Goal: Task Accomplishment & Management: Manage account settings

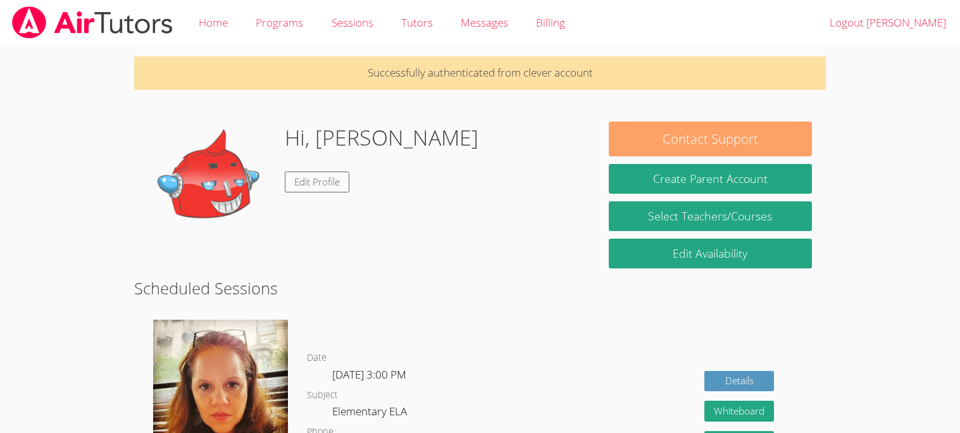
click at [705, 134] on button "Contact Support" at bounding box center [710, 138] width 202 height 35
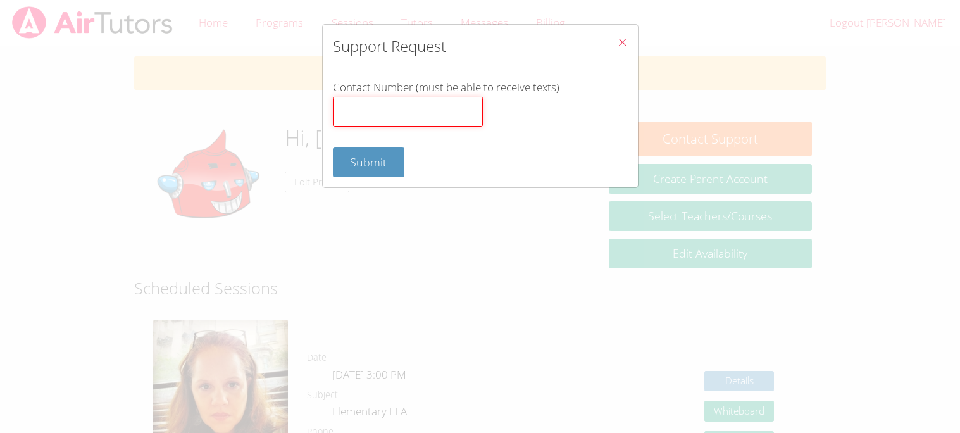
click at [452, 111] on input "Contact Number (must be able to receive texts)" at bounding box center [408, 112] width 150 height 30
type input "7074509575"
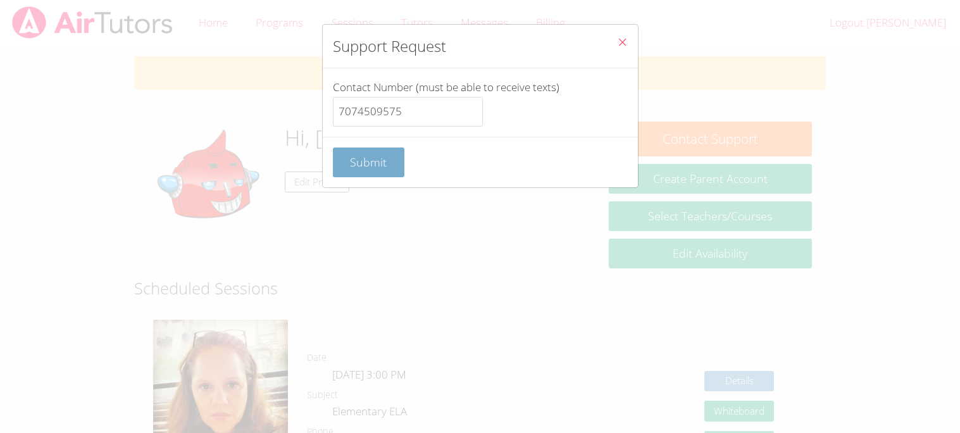
click at [361, 171] on button "Submit" at bounding box center [369, 162] width 72 height 30
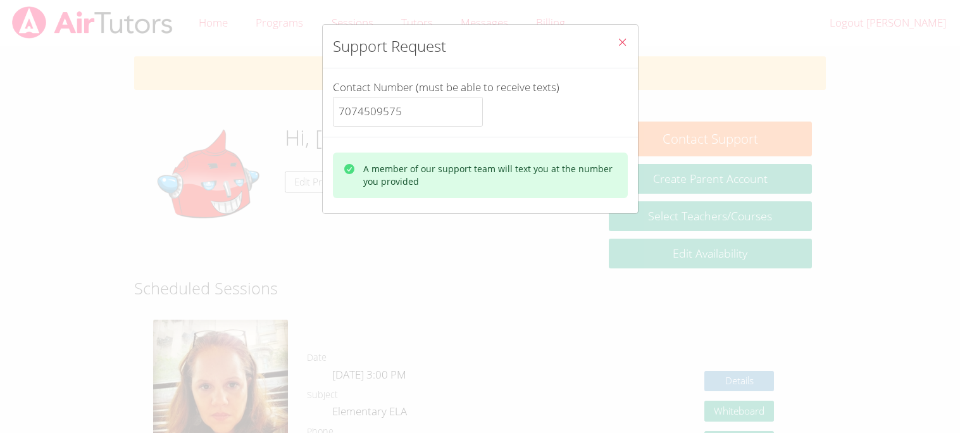
click at [384, 164] on div "A member of our support team will text you at the number you provided" at bounding box center [490, 175] width 254 height 25
click at [630, 42] on button "Close" at bounding box center [622, 44] width 31 height 39
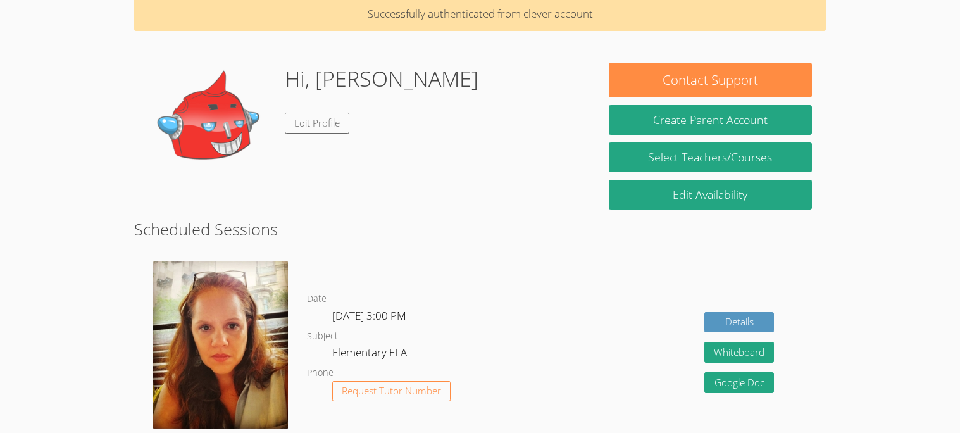
scroll to position [61, 0]
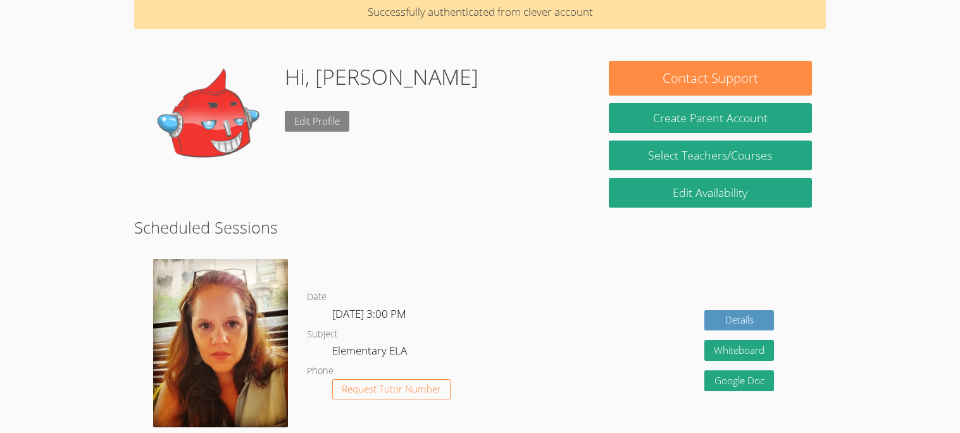
click at [328, 124] on link "Edit Profile" at bounding box center [317, 121] width 65 height 21
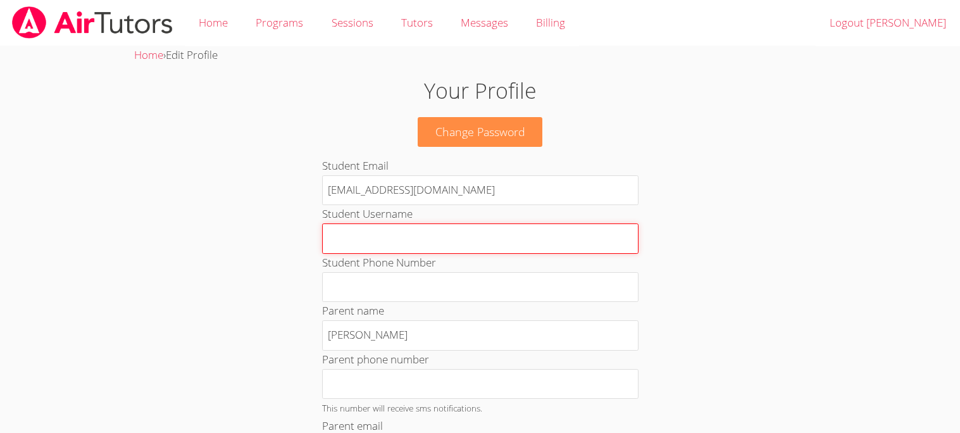
click at [424, 247] on input "Student Username" at bounding box center [480, 238] width 316 height 30
type input "ms109421"
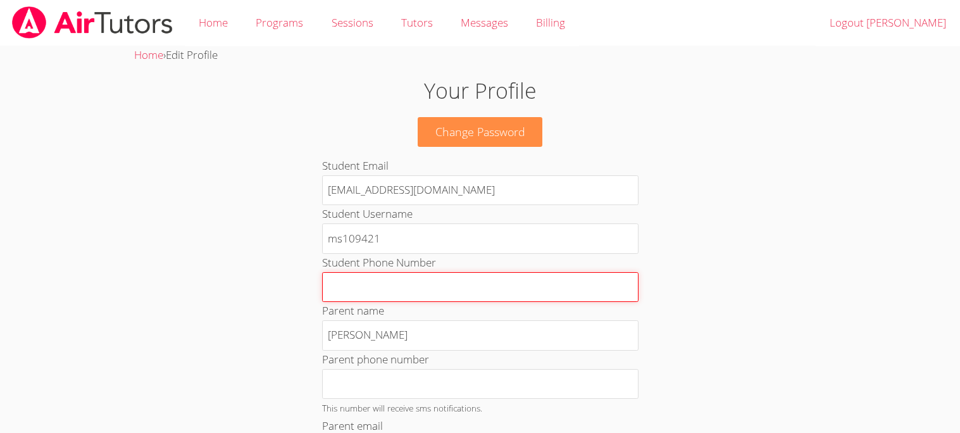
click at [440, 290] on input "Student Phone Number" at bounding box center [480, 287] width 316 height 30
type input "7074509757"
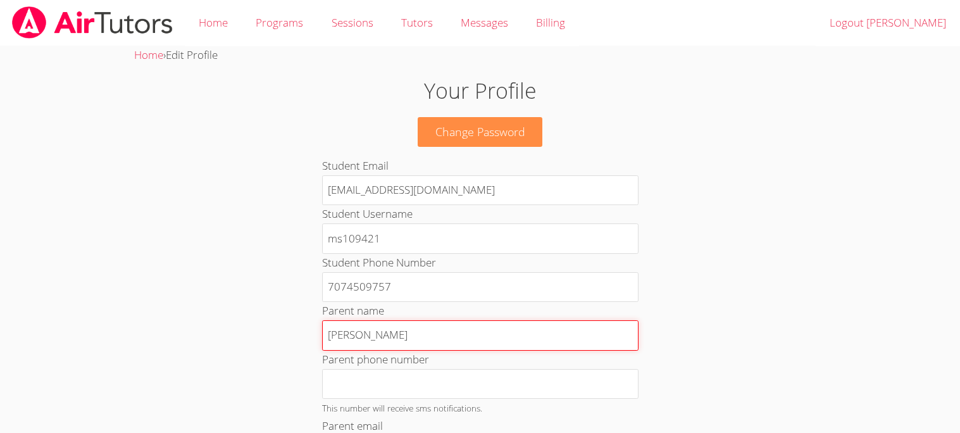
click at [493, 343] on input "[PERSON_NAME]" at bounding box center [480, 335] width 316 height 30
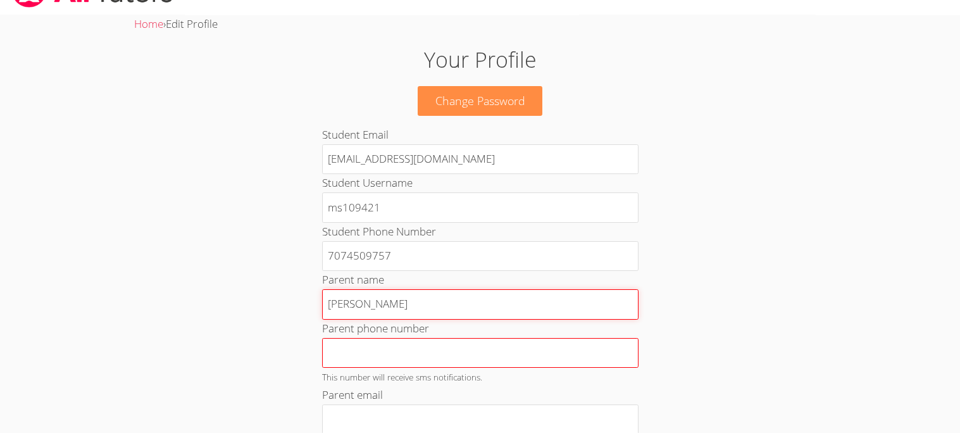
scroll to position [33, 0]
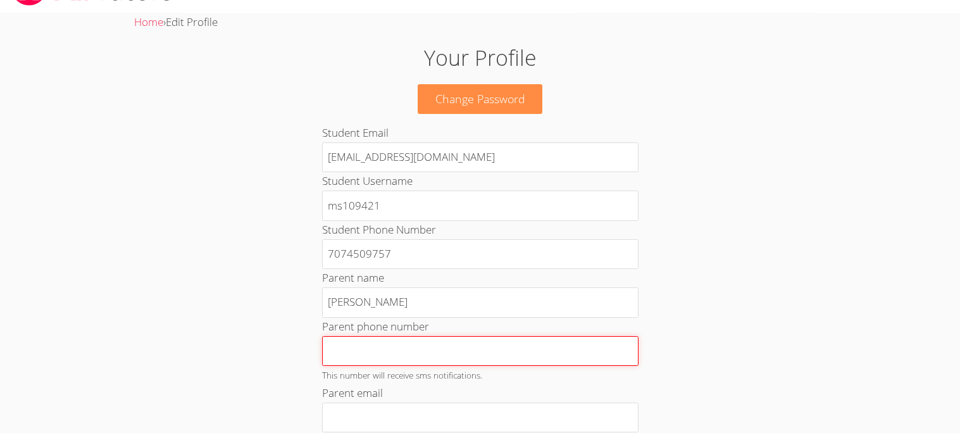
click at [490, 361] on input "Parent phone number" at bounding box center [480, 351] width 316 height 30
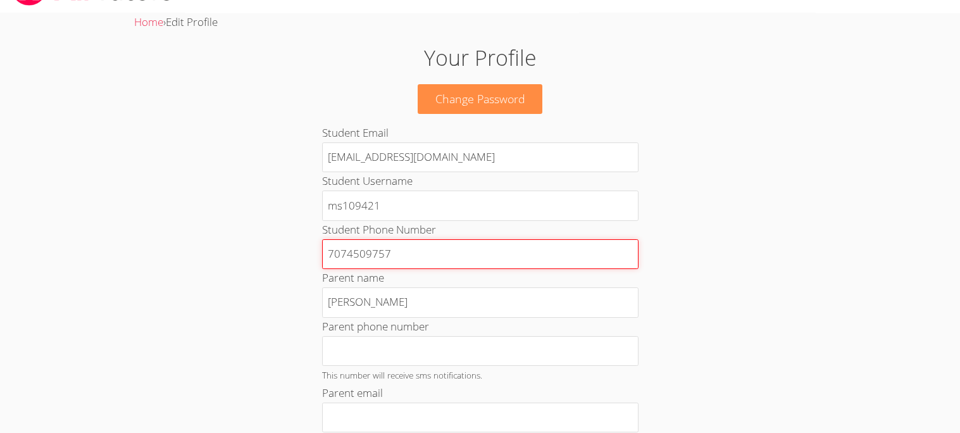
drag, startPoint x: 465, startPoint y: 252, endPoint x: 195, endPoint y: 309, distance: 276.1
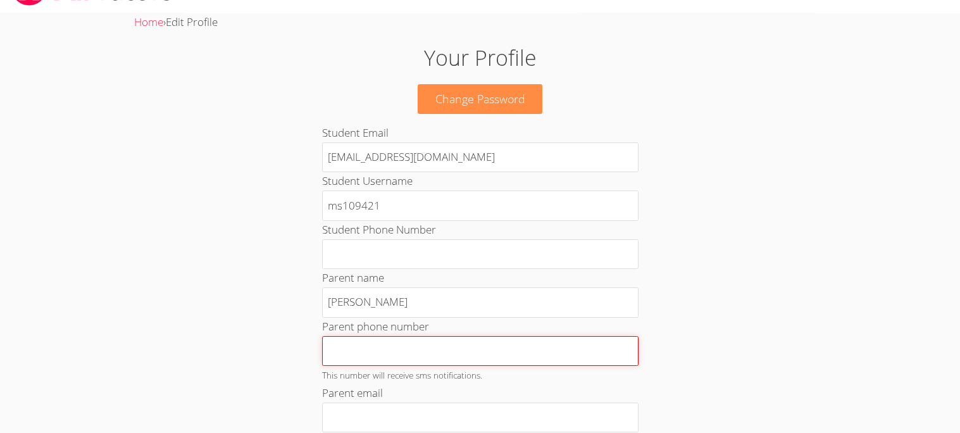
click at [330, 358] on input "Parent phone number" at bounding box center [480, 351] width 316 height 30
type input "7074509575"
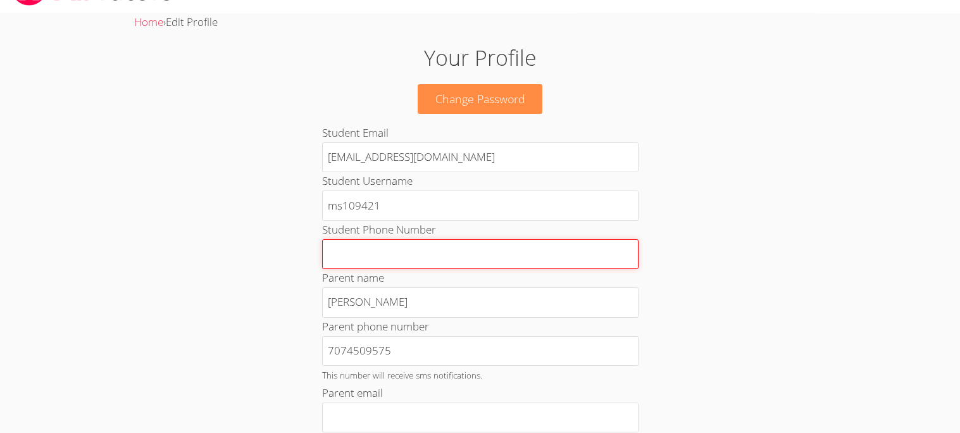
click at [508, 259] on input "Student Phone Number" at bounding box center [480, 254] width 316 height 30
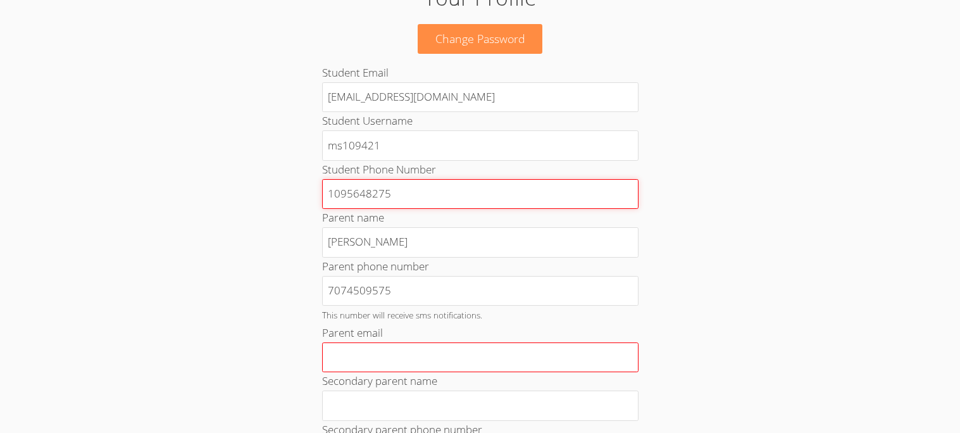
scroll to position [151, 0]
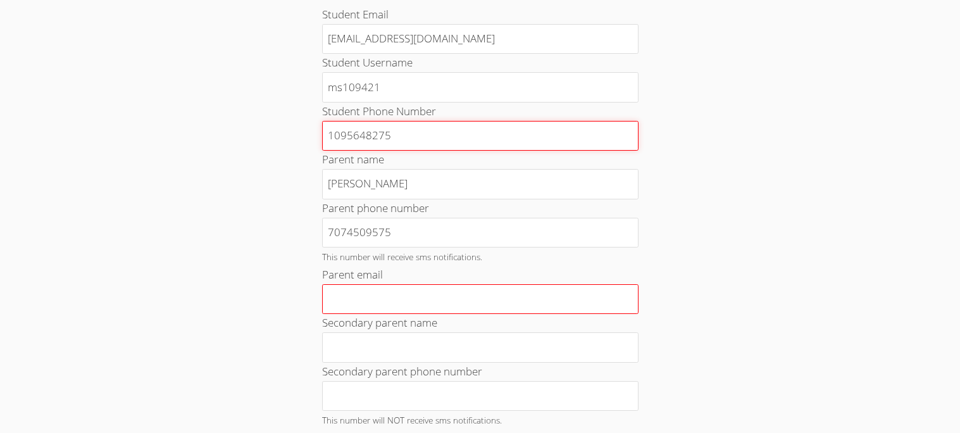
type input "1095648275"
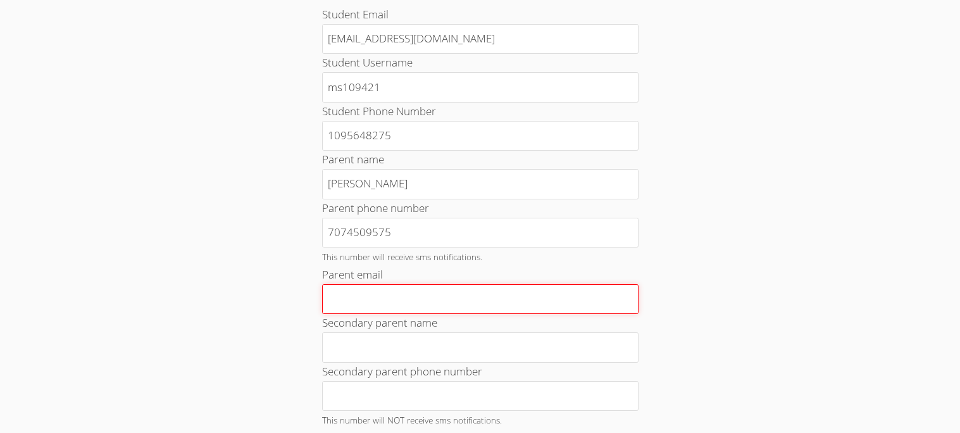
click at [404, 301] on input "Parent email" at bounding box center [480, 299] width 316 height 30
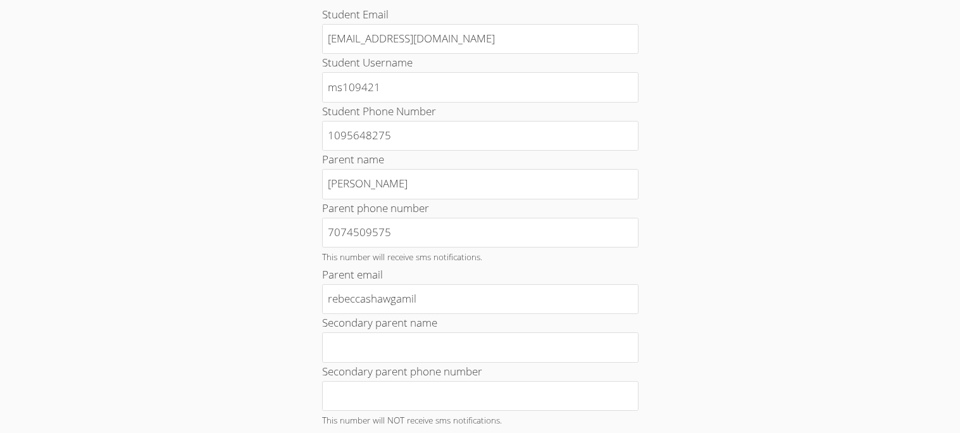
click at [682, 306] on div "Your Profile Change Password Student Email [EMAIL_ADDRESS][DOMAIN_NAME] Student…" at bounding box center [480, 387] width 518 height 929
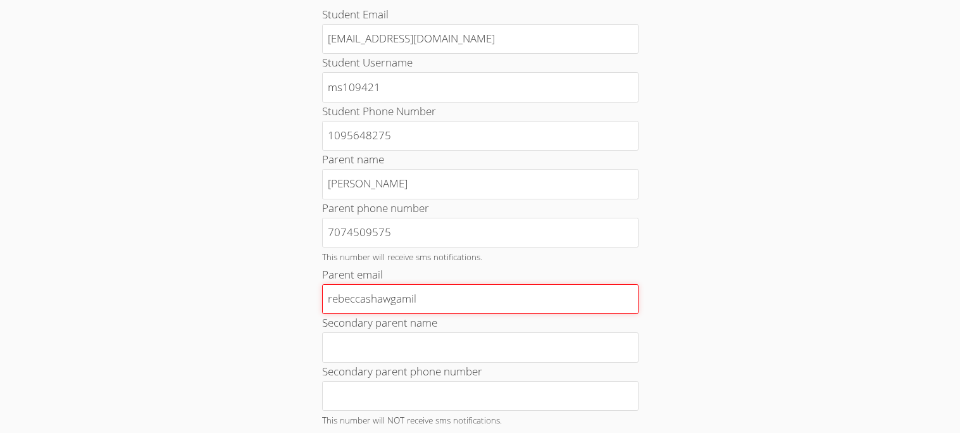
click at [531, 309] on input "rebeccashawgamil" at bounding box center [480, 299] width 316 height 30
drag, startPoint x: 393, startPoint y: 306, endPoint x: 525, endPoint y: 291, distance: 133.0
click at [525, 291] on input "rebeccashawgamal" at bounding box center [480, 299] width 316 height 30
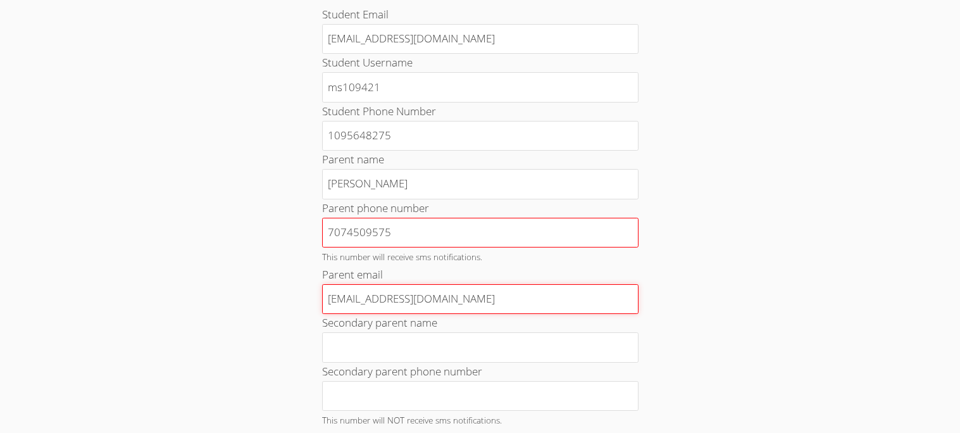
type input "[EMAIL_ADDRESS][DOMAIN_NAME]"
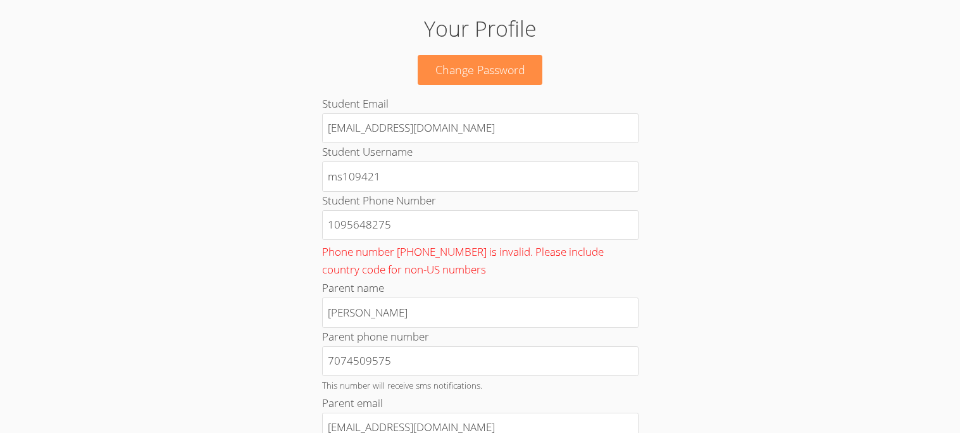
scroll to position [64, 0]
click at [516, 81] on link "Change Password" at bounding box center [480, 68] width 125 height 30
